Goal: Task Accomplishment & Management: Manage account settings

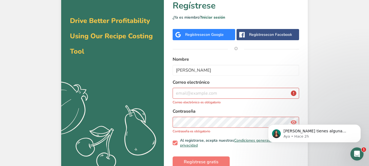
type input "[PERSON_NAME]"
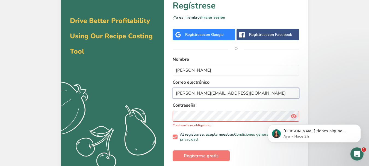
type input "[PERSON_NAME][EMAIL_ADDRESS][DOMAIN_NAME]"
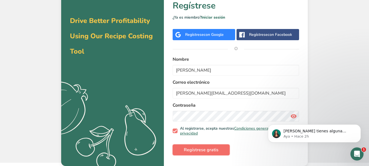
click at [209, 152] on span "Regístrese gratis" at bounding box center [201, 149] width 35 height 7
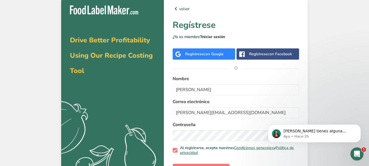
click at [211, 39] on link "Iniciar sesión" at bounding box center [213, 36] width 24 height 5
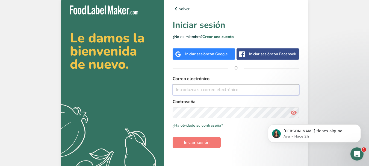
click at [196, 93] on input "email" at bounding box center [236, 89] width 126 height 11
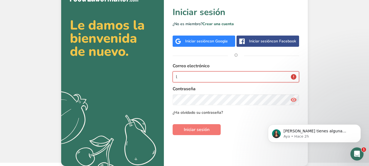
type input "l"
click at [198, 114] on form "Correo electrónico l Contraseña Recuérdame ¿Ha olvidado su contraseña? Iniciar …" at bounding box center [236, 99] width 126 height 72
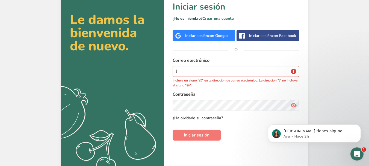
click at [210, 121] on link "¿Ha olvidado su contraseña?" at bounding box center [198, 118] width 50 height 6
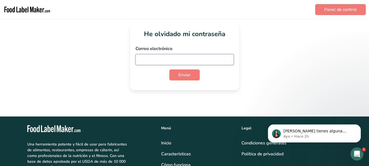
click at [154, 61] on input "email" at bounding box center [184, 59] width 98 height 11
type input "[PERSON_NAME][EMAIL_ADDRESS][DOMAIN_NAME]"
click at [169, 69] on button "Enviar" at bounding box center [184, 74] width 30 height 11
